Goal: Task Accomplishment & Management: Manage account settings

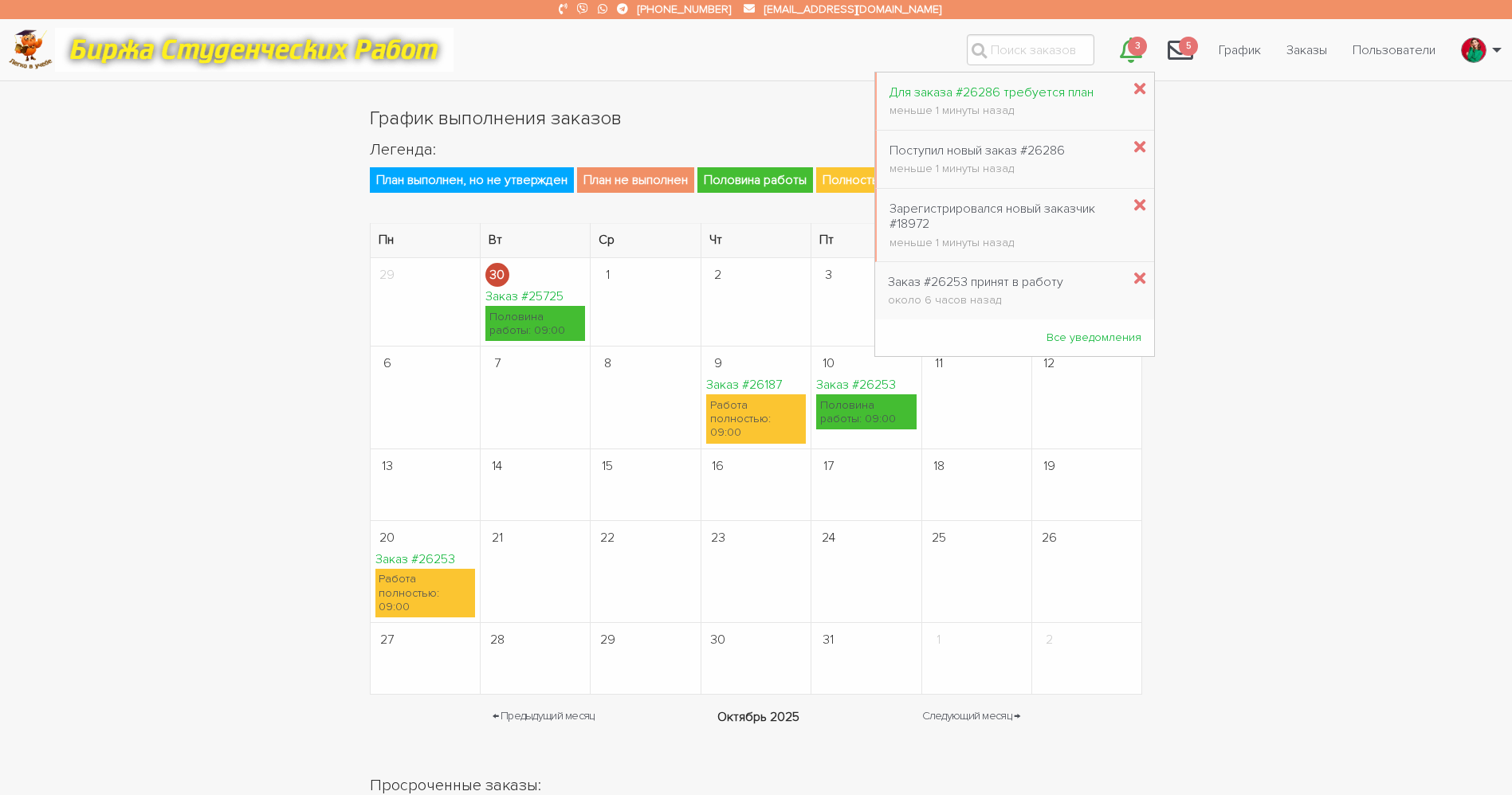
click at [956, 97] on div "Для заказа #26286 требуется план" at bounding box center [992, 93] width 204 height 15
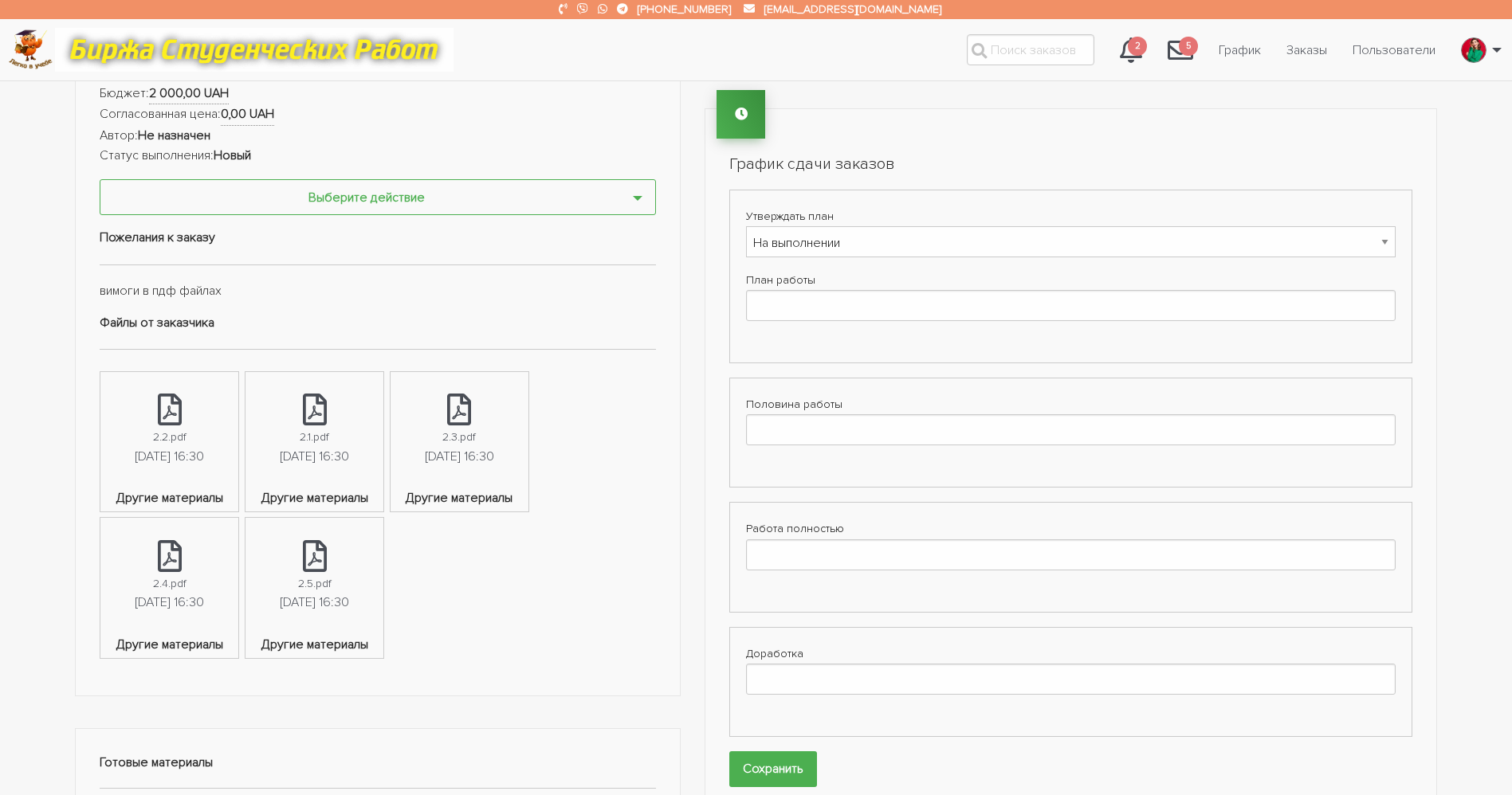
scroll to position [359, 0]
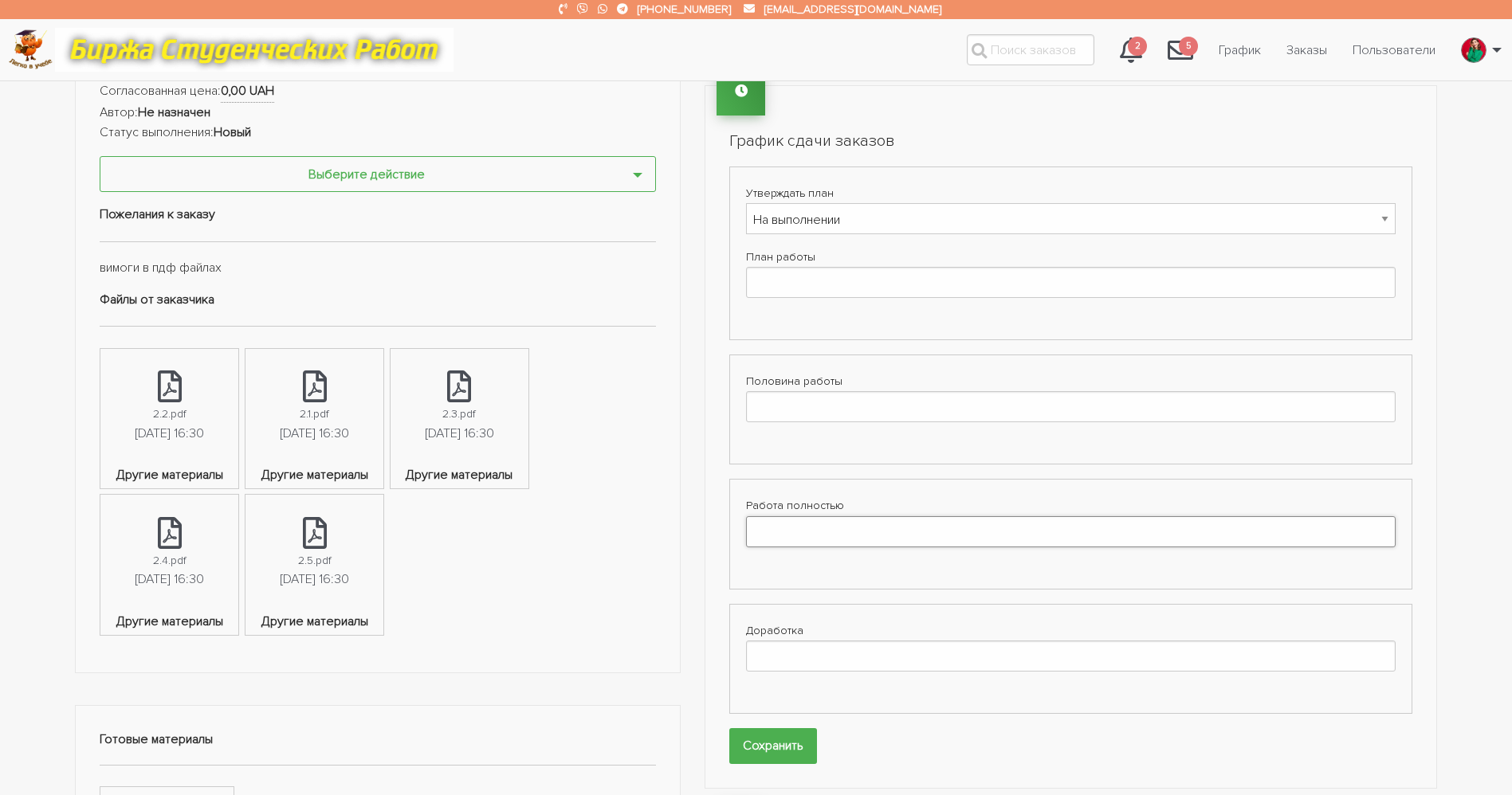
click at [799, 538] on input "Работа полностью" at bounding box center [1070, 532] width 649 height 31
click at [857, 688] on td "30" at bounding box center [853, 689] width 23 height 21
click at [804, 697] on span "9:00" at bounding box center [807, 691] width 32 height 43
type input "[DATE] 09:00"
click at [781, 592] on span "9:00" at bounding box center [771, 599] width 32 height 43
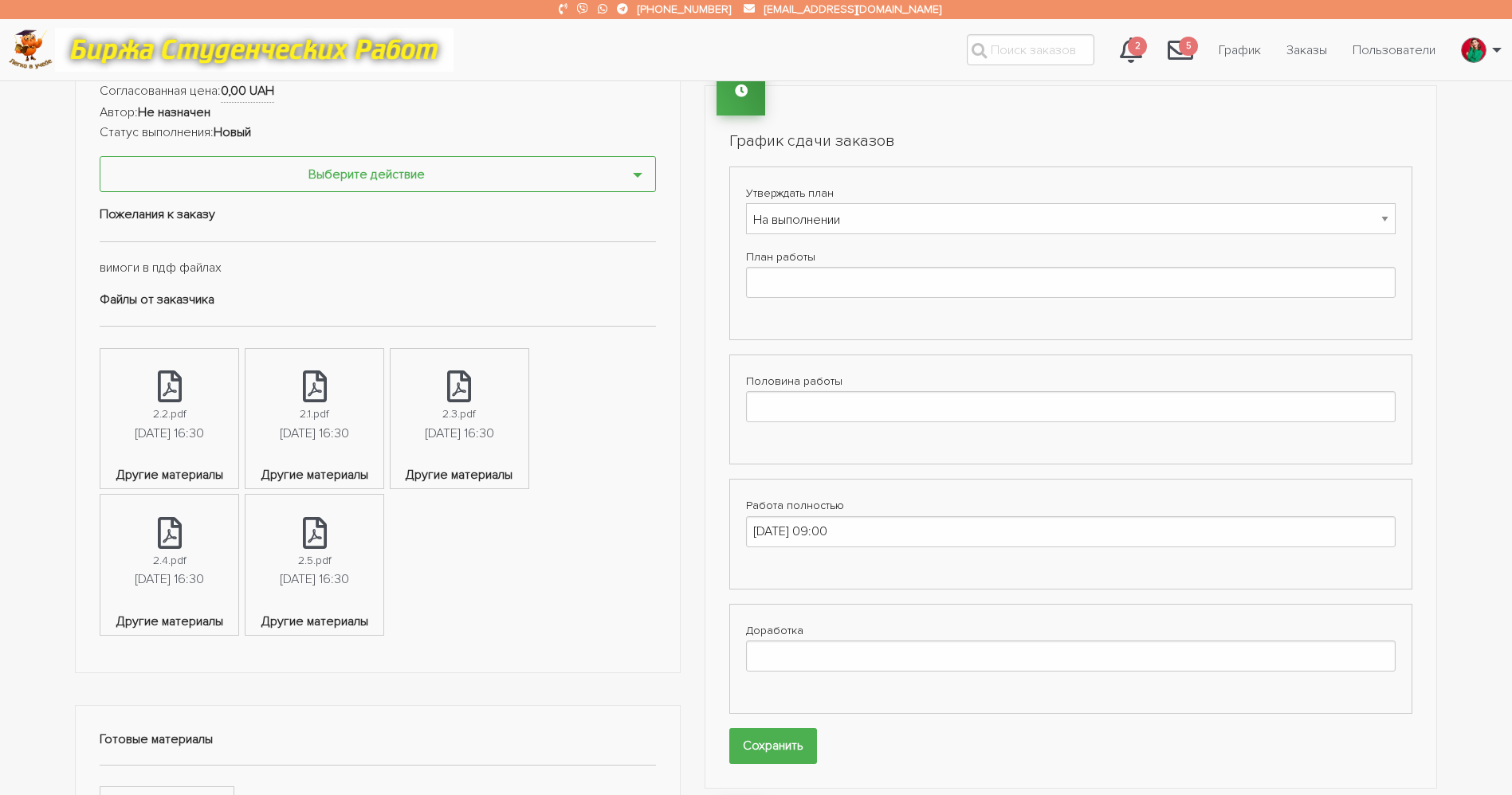
click at [792, 726] on form "Утверждать план На рассмотрении у заказчика Утверждать не нужно На выполнении В…" at bounding box center [1070, 465] width 682 height 597
click at [782, 741] on input "Сохранить" at bounding box center [773, 746] width 88 height 36
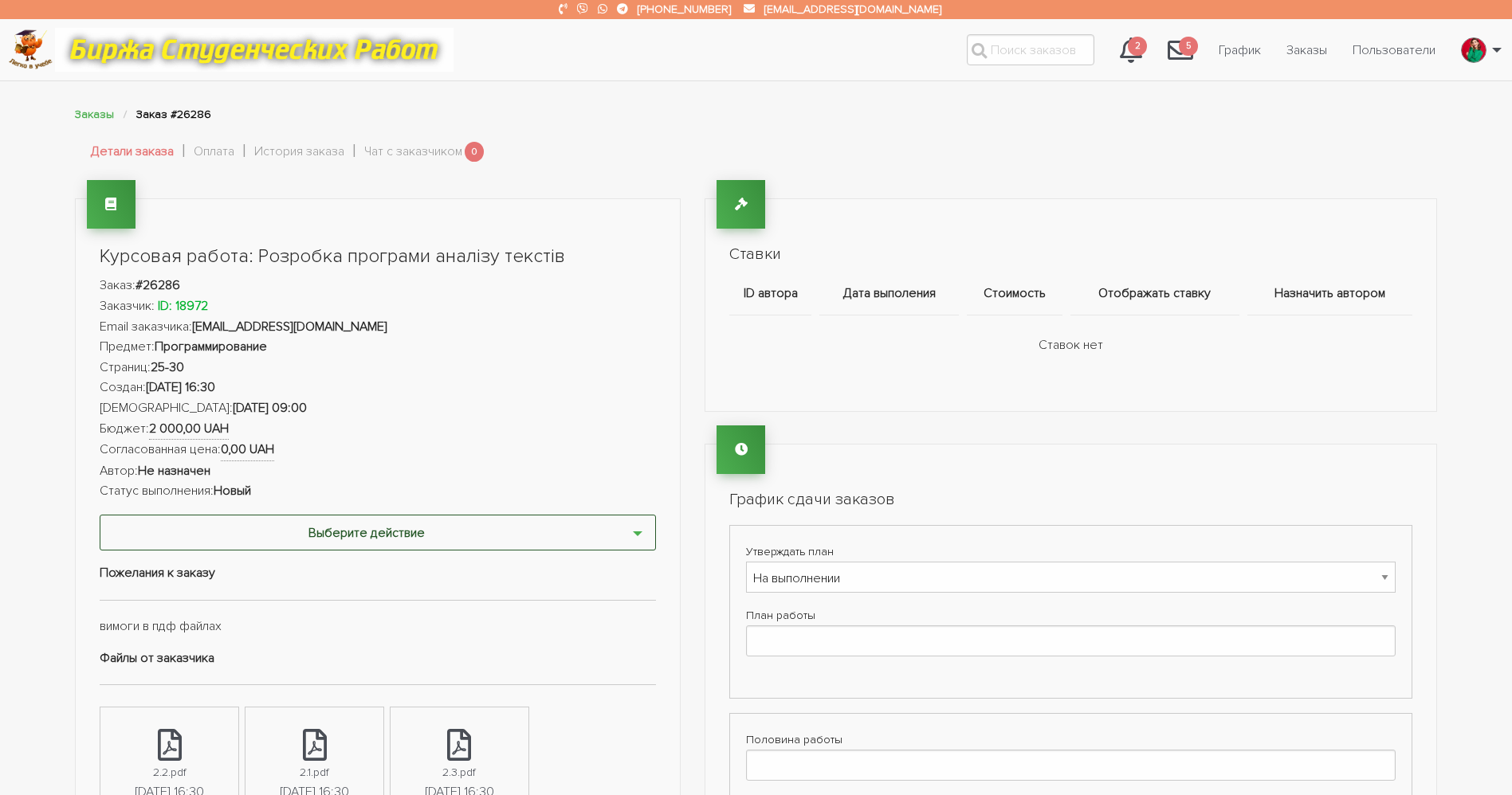
click at [414, 521] on button "Выберите действие" at bounding box center [377, 533] width 556 height 36
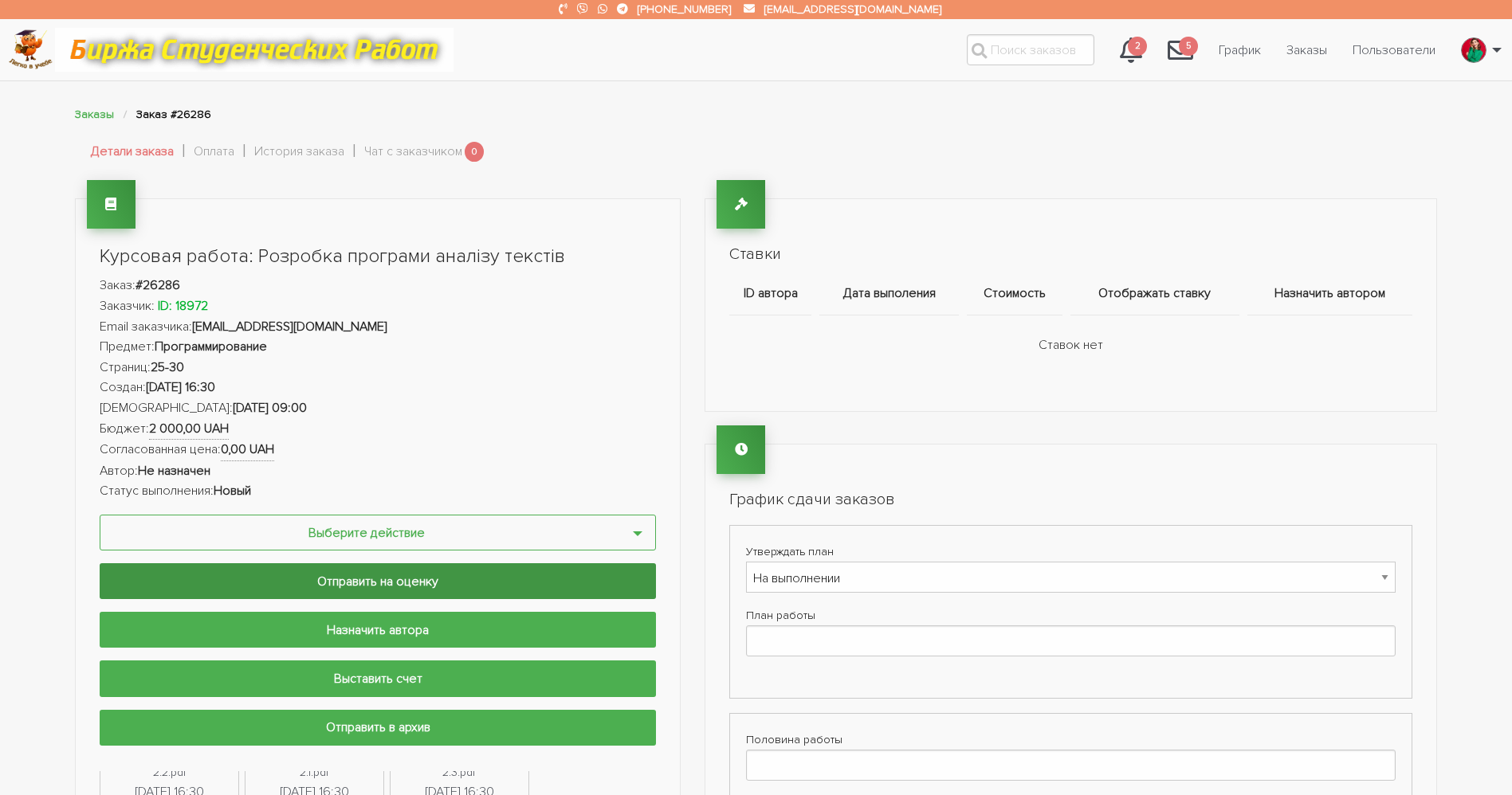
click at [427, 581] on input "Отправить на оценку" at bounding box center [377, 581] width 556 height 36
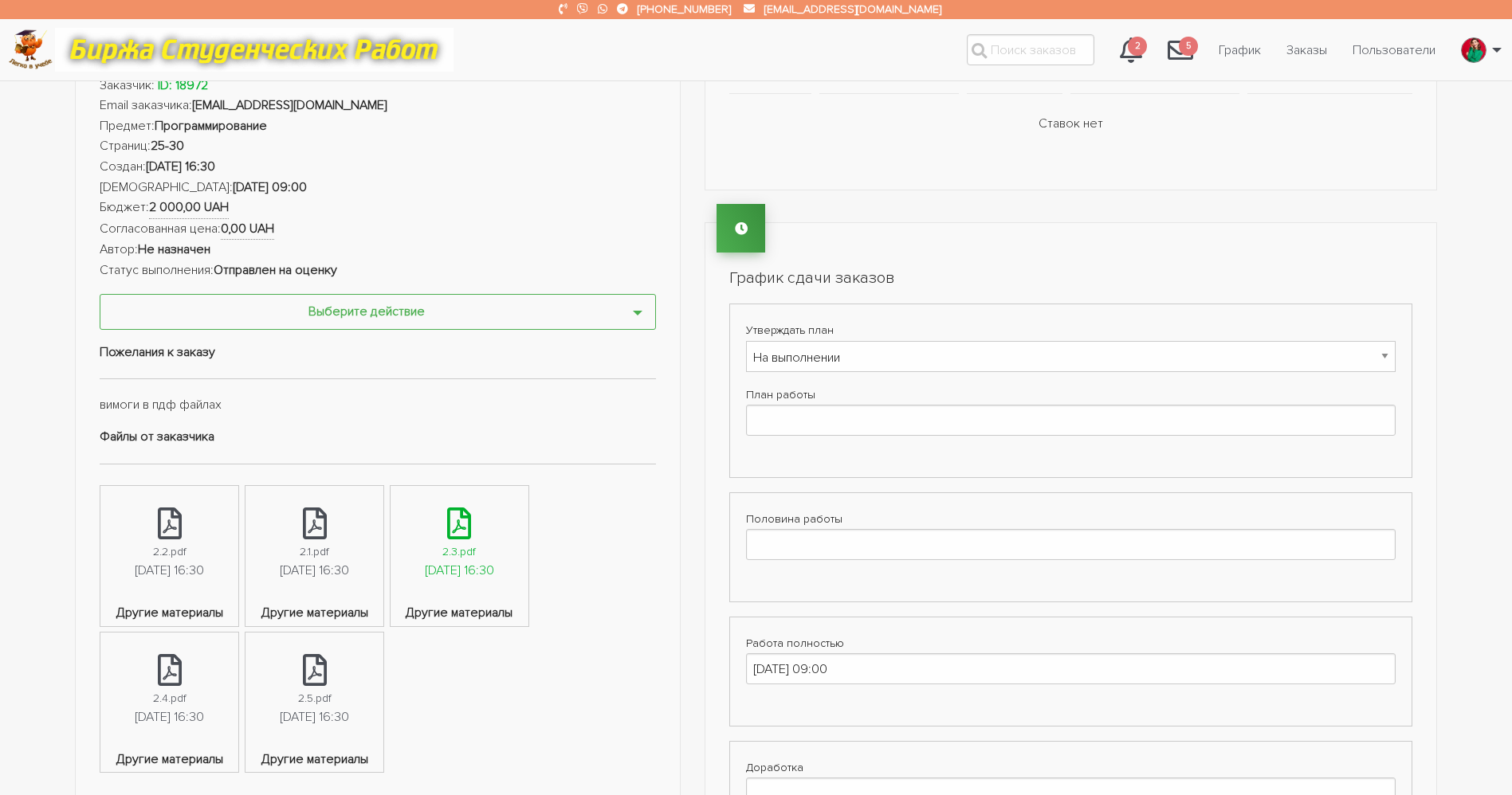
scroll to position [359, 0]
